Goal: Share content: Share content

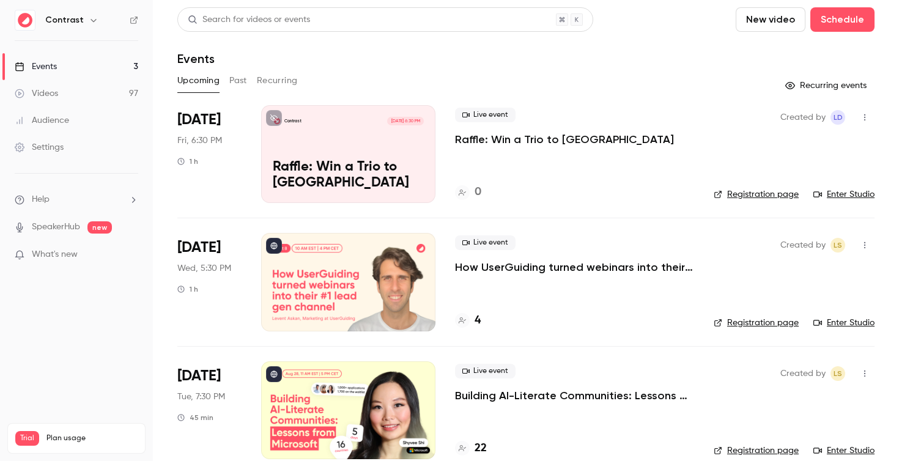
click at [502, 265] on p "How UserGuiding turned webinars into their #1 lead gen channel" at bounding box center [574, 267] width 239 height 15
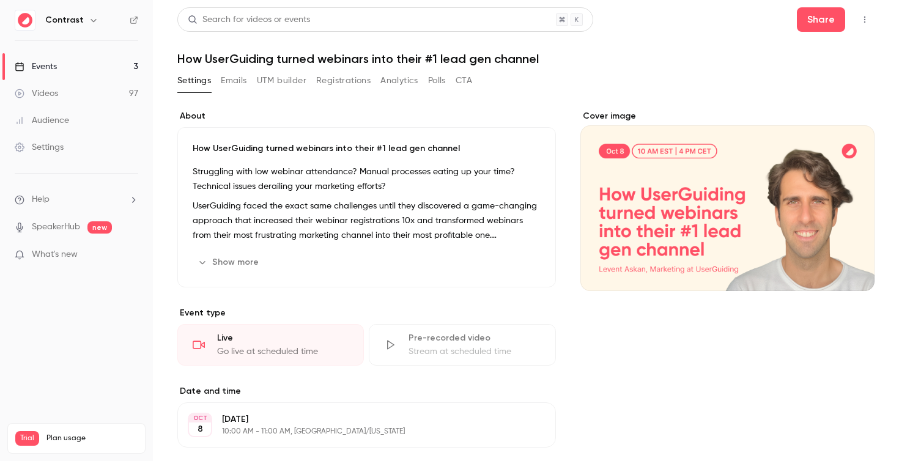
click at [335, 74] on button "Registrations" at bounding box center [343, 81] width 54 height 20
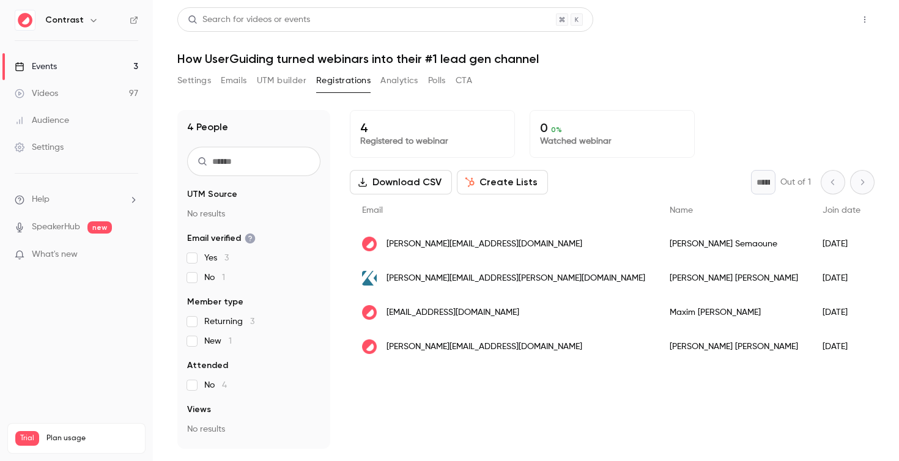
click at [825, 20] on button "Share" at bounding box center [821, 19] width 48 height 24
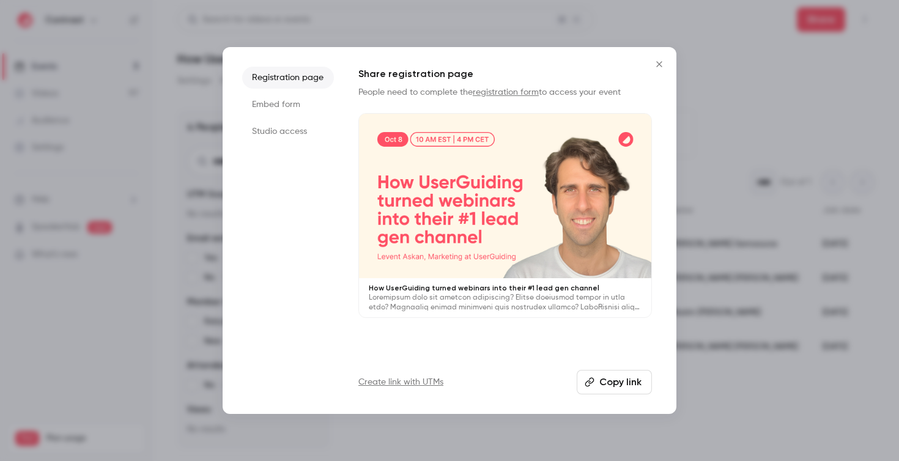
click at [611, 389] on button "Copy link" at bounding box center [614, 382] width 75 height 24
click at [662, 64] on icon "Close" at bounding box center [659, 64] width 15 height 10
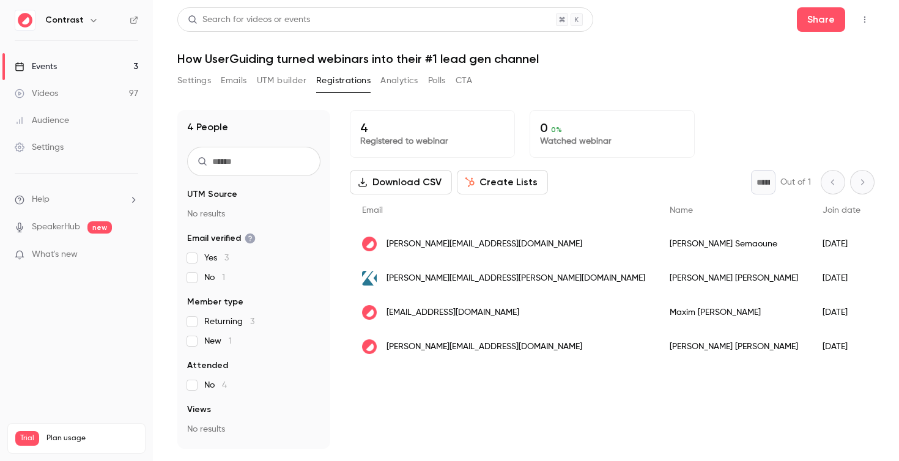
click at [72, 65] on link "Events 3" at bounding box center [76, 66] width 153 height 27
